Goal: Transaction & Acquisition: Purchase product/service

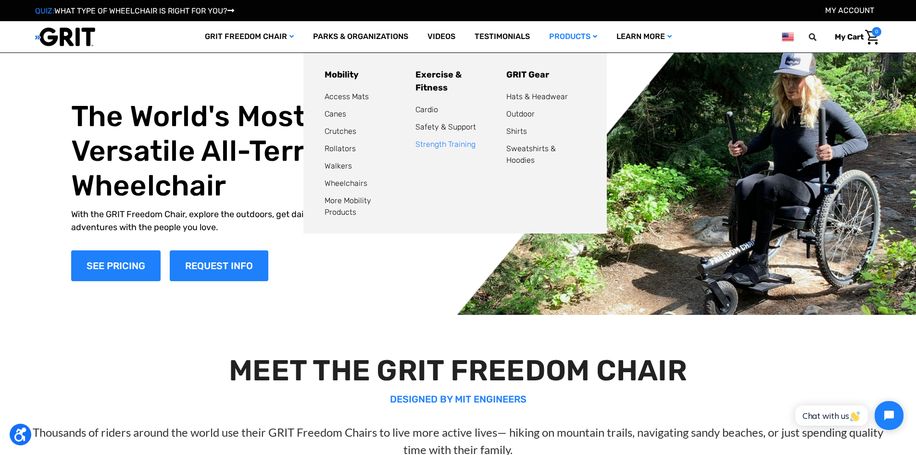
click at [440, 140] on link "Strength Training" at bounding box center [446, 144] width 60 height 9
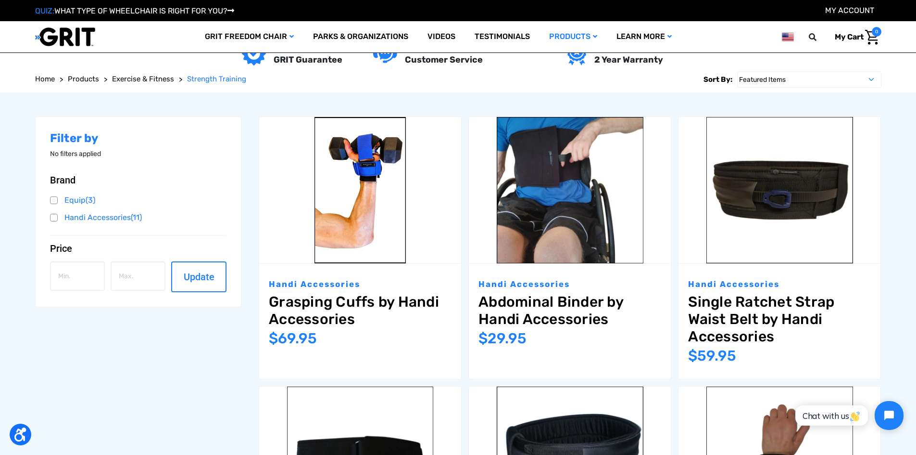
scroll to position [173, 0]
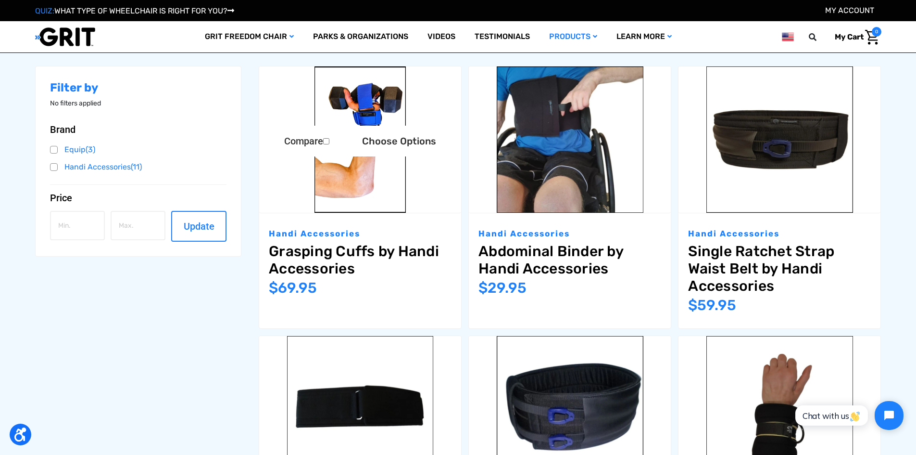
click at [342, 186] on img "Grasping Cuffs by Handi Accessories,$69.95\a" at bounding box center [360, 139] width 202 height 147
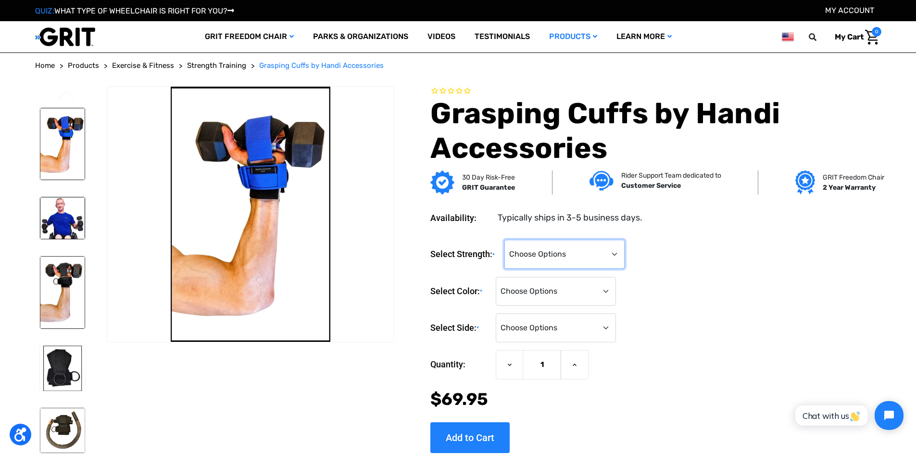
click at [619, 252] on select "Choose Options Standard Strength Grasping Cuff Heavy-Duty Grasping Cuff (+$20)" at bounding box center [565, 254] width 120 height 29
select select "1325"
click at [507, 240] on select "Choose Options Standard Strength Grasping Cuff Heavy-Duty Grasping Cuff (+$20)" at bounding box center [565, 254] width 120 height 29
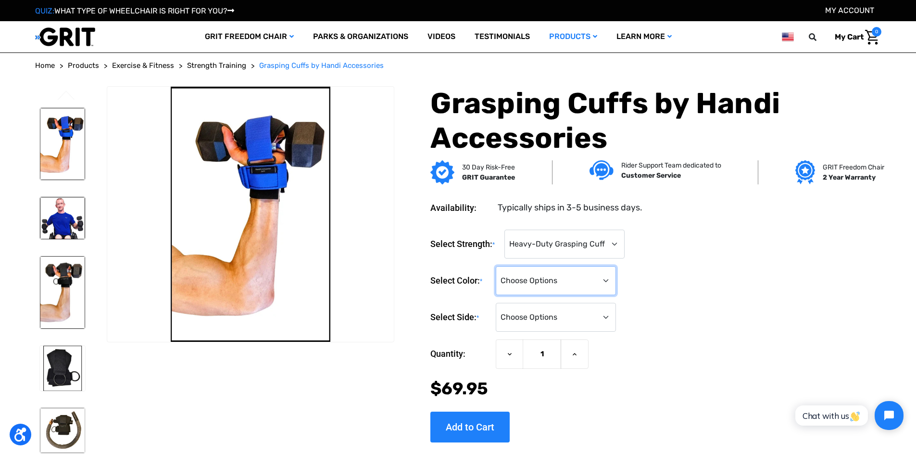
click at [608, 278] on select "Choose Options Black Blue on Black Red on Black" at bounding box center [556, 280] width 120 height 29
click at [735, 327] on div "Select Side: * Choose Options Left Right" at bounding box center [656, 317] width 451 height 29
